Goal: Transaction & Acquisition: Purchase product/service

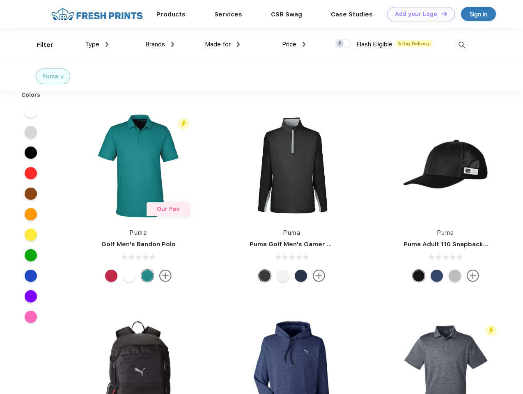
click at [418, 14] on link "Add your Logo Design Tool" at bounding box center [421, 14] width 68 height 14
click at [0, 0] on div "Design Tool" at bounding box center [0, 0] width 0 height 0
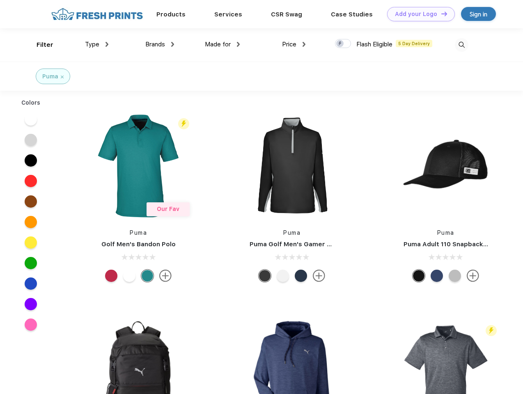
click at [440, 14] on link "Add your Logo Design Tool" at bounding box center [421, 14] width 68 height 14
click at [39, 45] on div "Filter" at bounding box center [45, 44] width 17 height 9
click at [97, 44] on span "Type" at bounding box center [92, 44] width 14 height 7
click at [160, 44] on span "Brands" at bounding box center [155, 44] width 20 height 7
click at [223, 44] on span "Made for" at bounding box center [218, 44] width 26 height 7
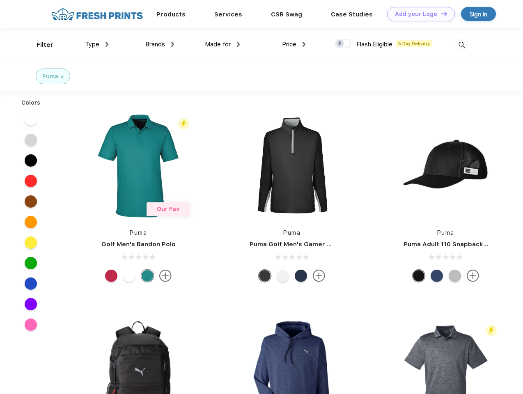
click at [294, 44] on span "Price" at bounding box center [289, 44] width 14 height 7
click at [343, 44] on div at bounding box center [343, 43] width 16 height 9
click at [340, 44] on input "checkbox" at bounding box center [337, 41] width 5 height 5
click at [461, 45] on img at bounding box center [462, 45] width 14 height 14
